Goal: Find specific page/section: Find specific page/section

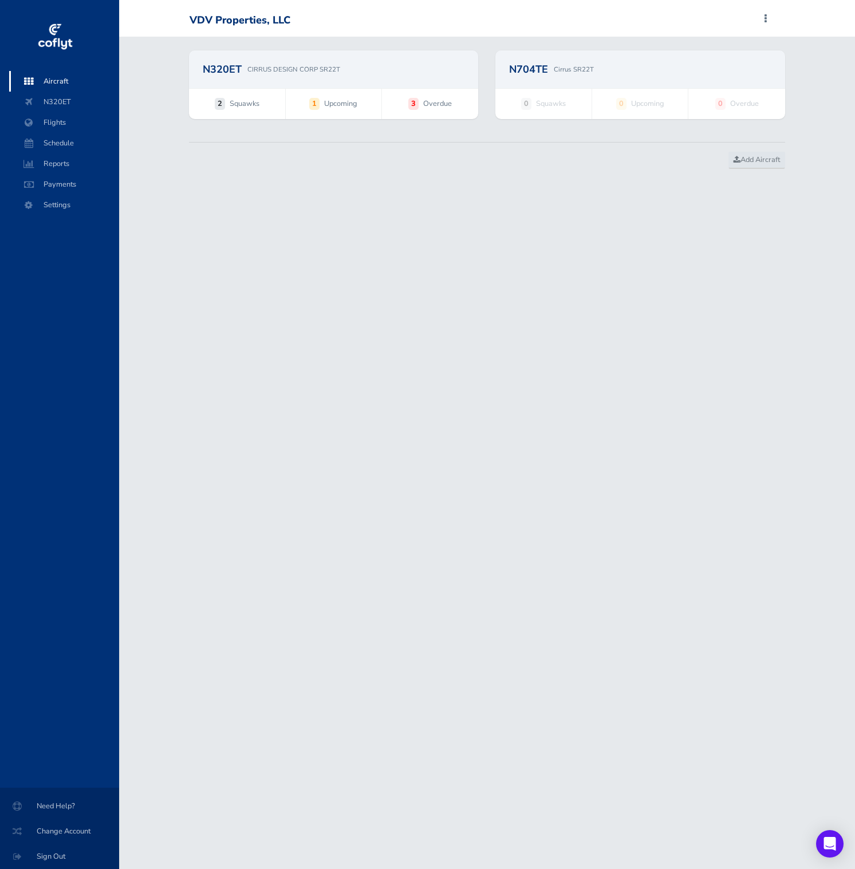
click at [68, 80] on span "Aircraft" at bounding box center [64, 81] width 87 height 21
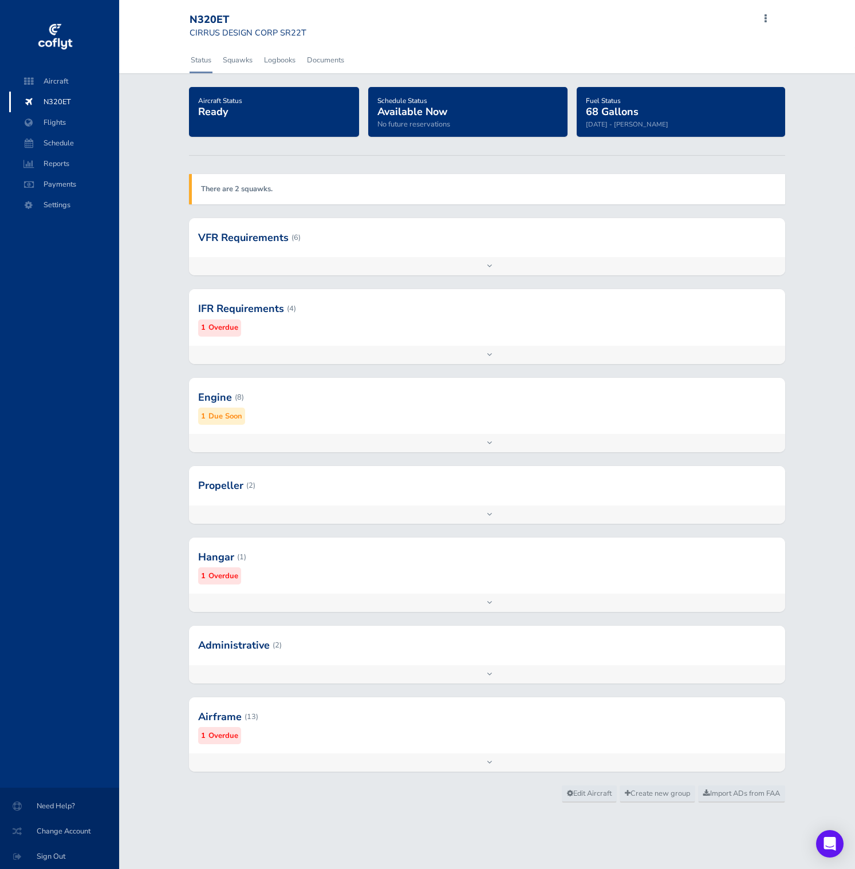
click at [277, 408] on div at bounding box center [487, 397] width 596 height 56
